Goal: Information Seeking & Learning: Learn about a topic

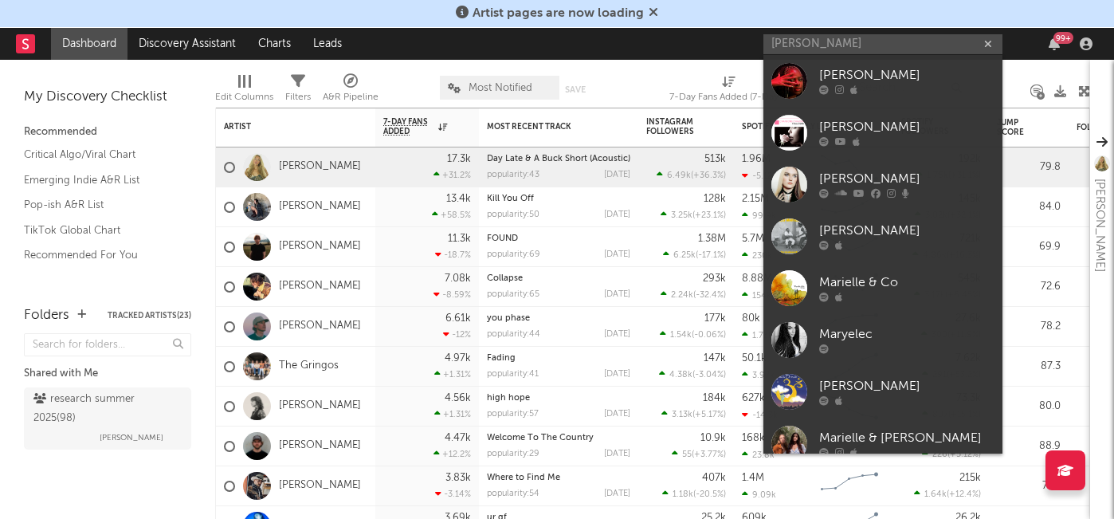
type input "maryelle cr"
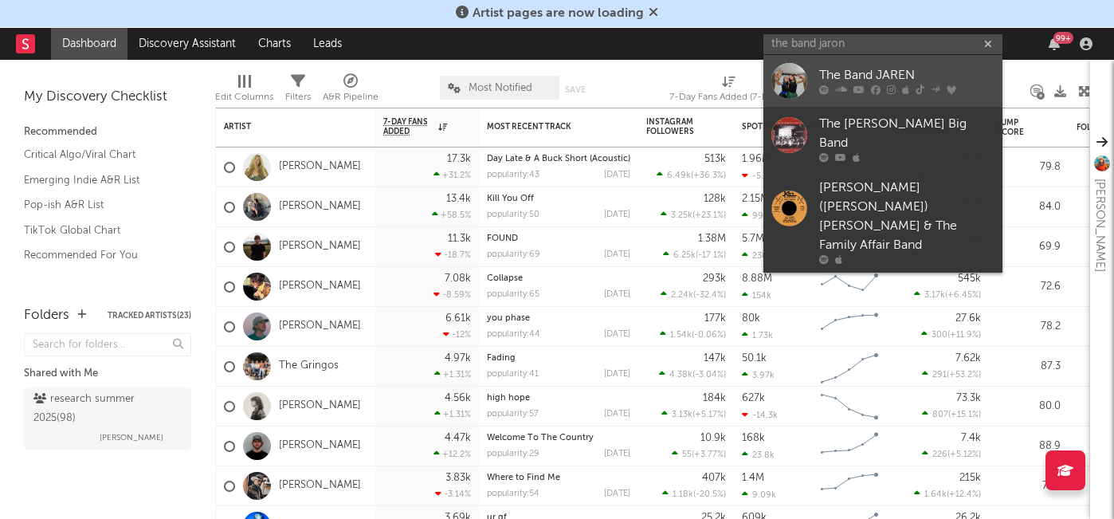
type input "the band jaron"
click at [853, 78] on div "The Band JAREN" at bounding box center [906, 75] width 175 height 19
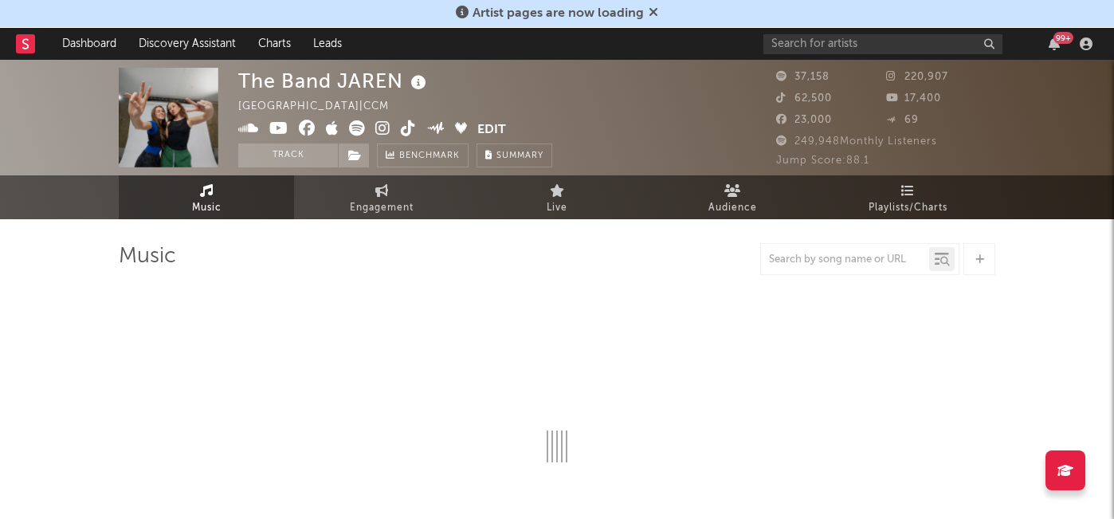
select select "6m"
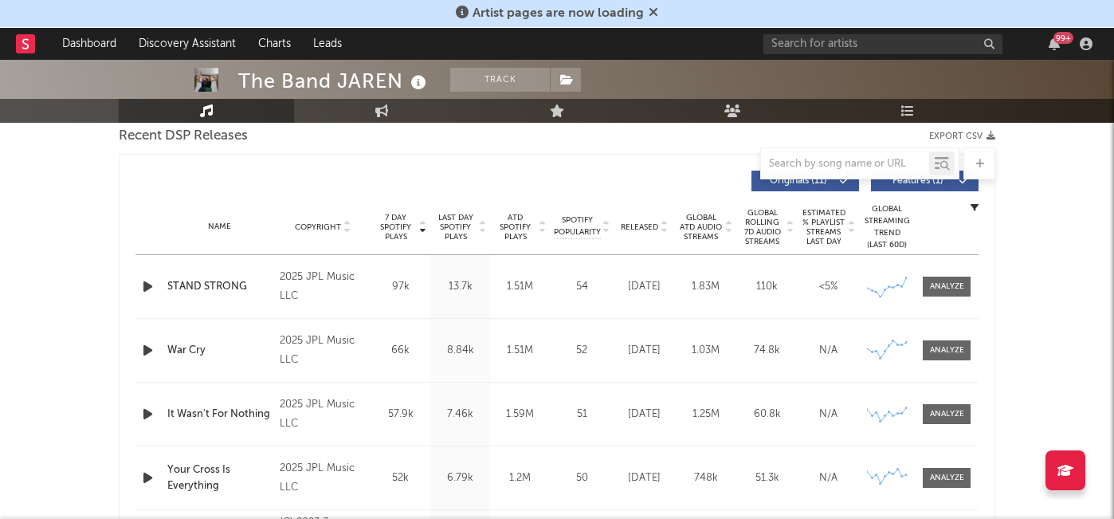
scroll to position [598, 0]
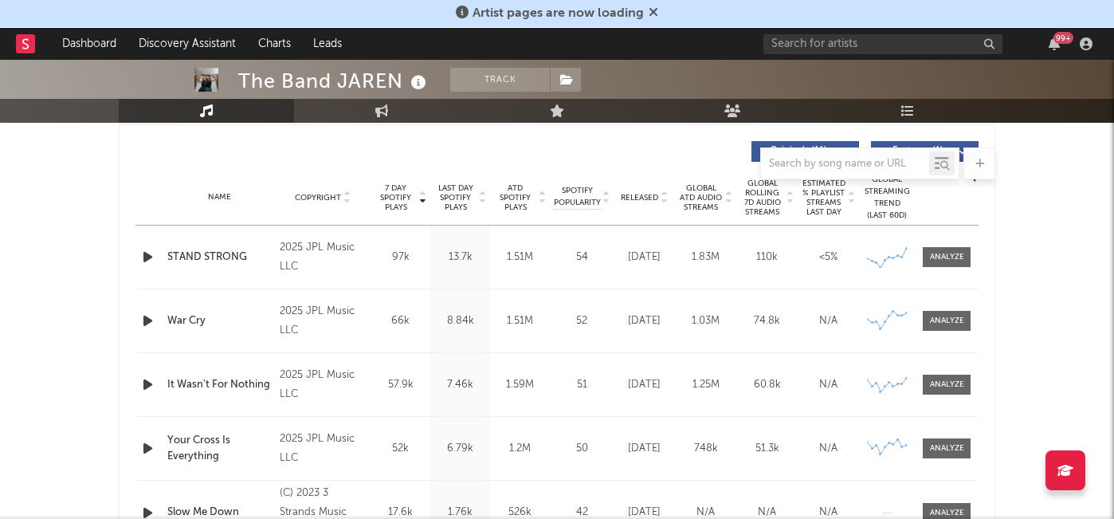
click at [645, 198] on span "Released" at bounding box center [639, 198] width 37 height 10
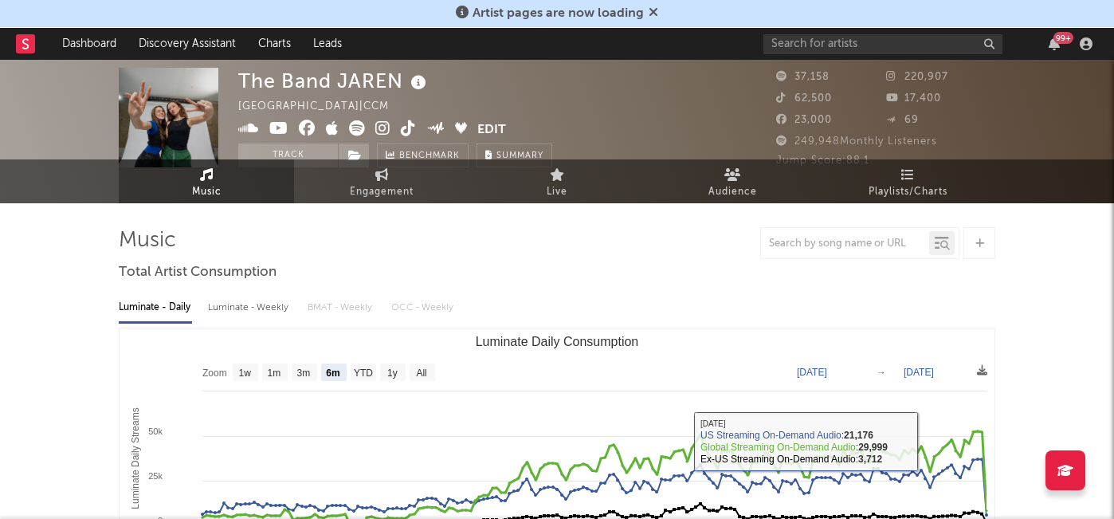
scroll to position [0, 0]
